Goal: Task Accomplishment & Management: Manage account settings

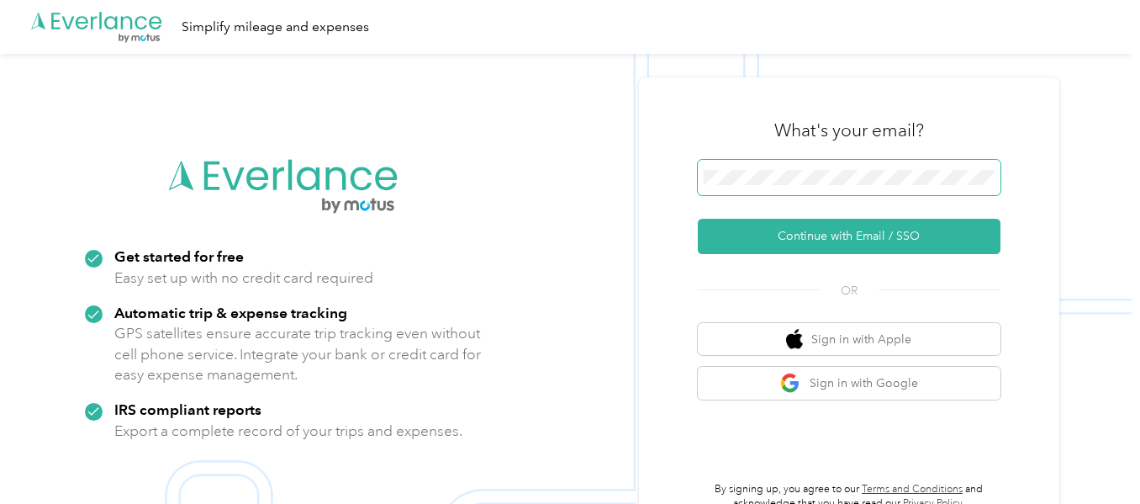
click at [806, 166] on span at bounding box center [849, 177] width 303 height 35
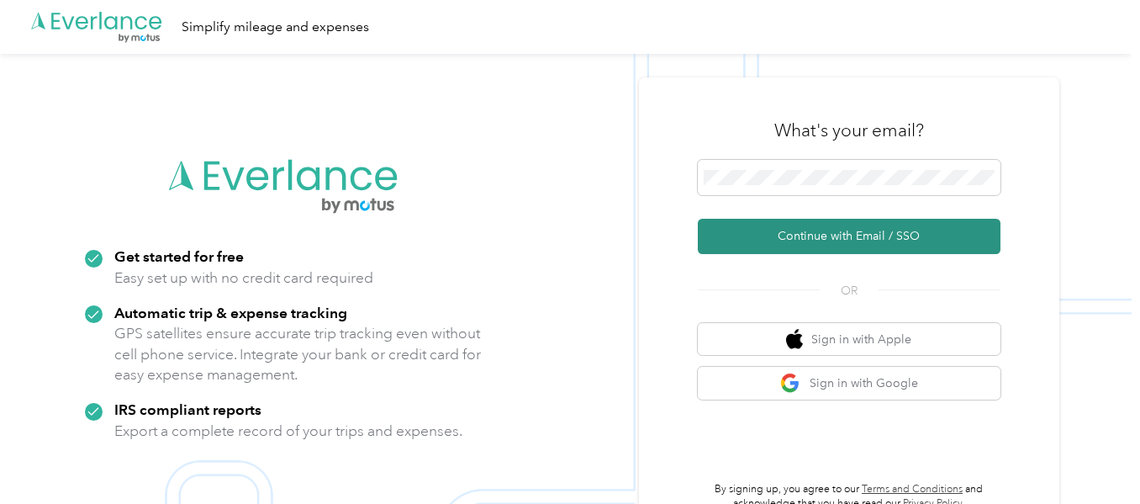
click at [839, 240] on button "Continue with Email / SSO" at bounding box center [849, 236] width 303 height 35
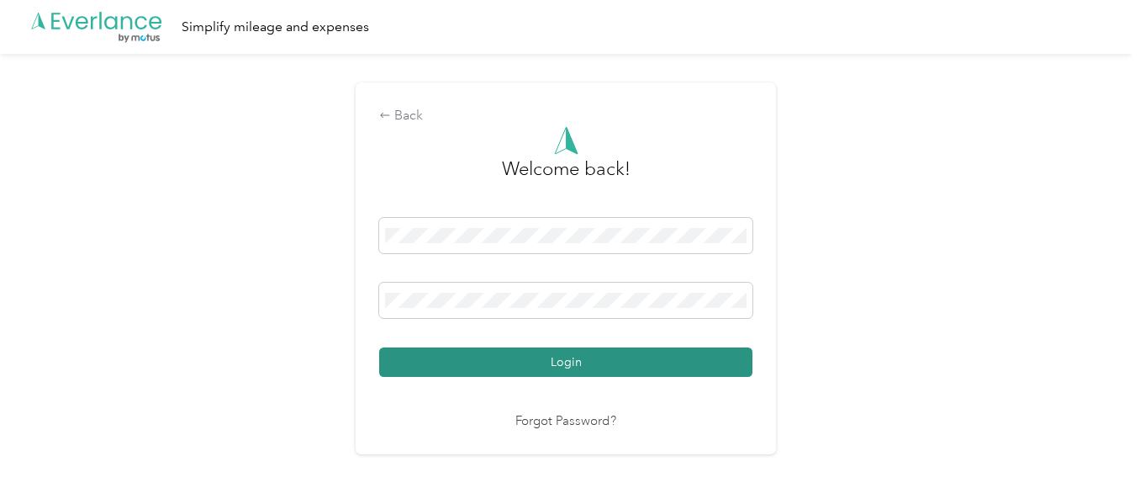
click at [585, 360] on button "Login" at bounding box center [565, 361] width 373 height 29
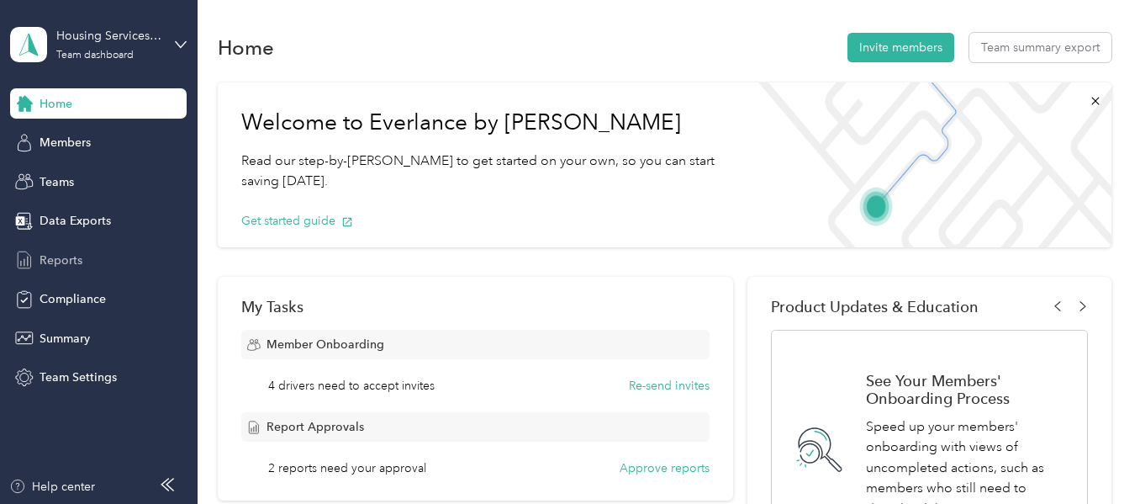
click at [82, 252] on span "Reports" at bounding box center [61, 260] width 43 height 18
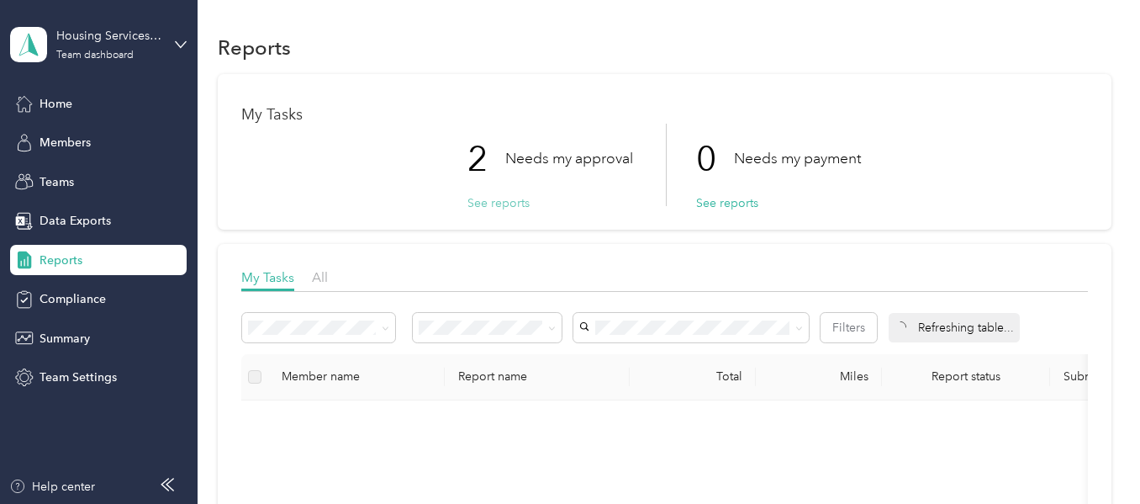
click at [508, 199] on button "See reports" at bounding box center [499, 203] width 62 height 18
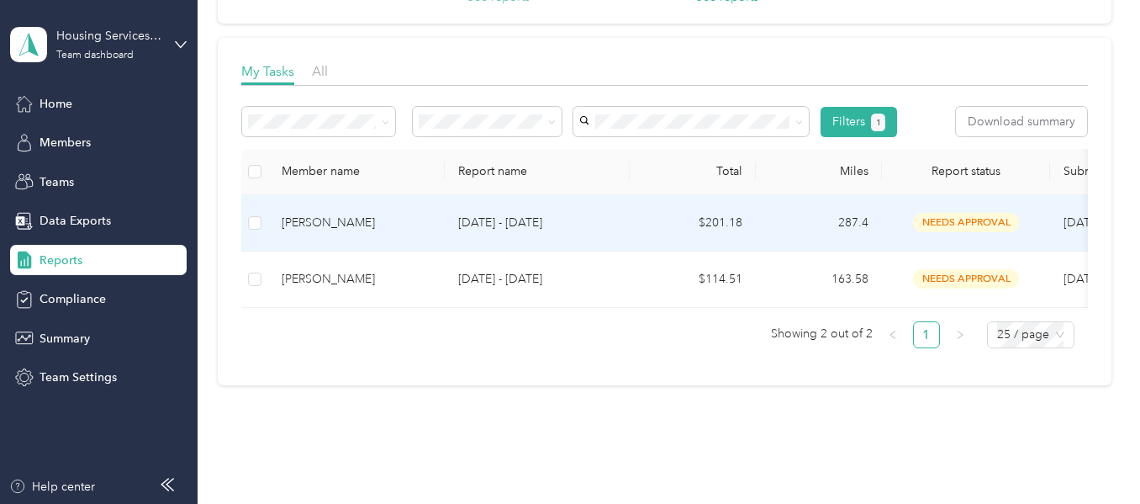
scroll to position [168, 0]
